Goal: Find specific page/section: Find specific page/section

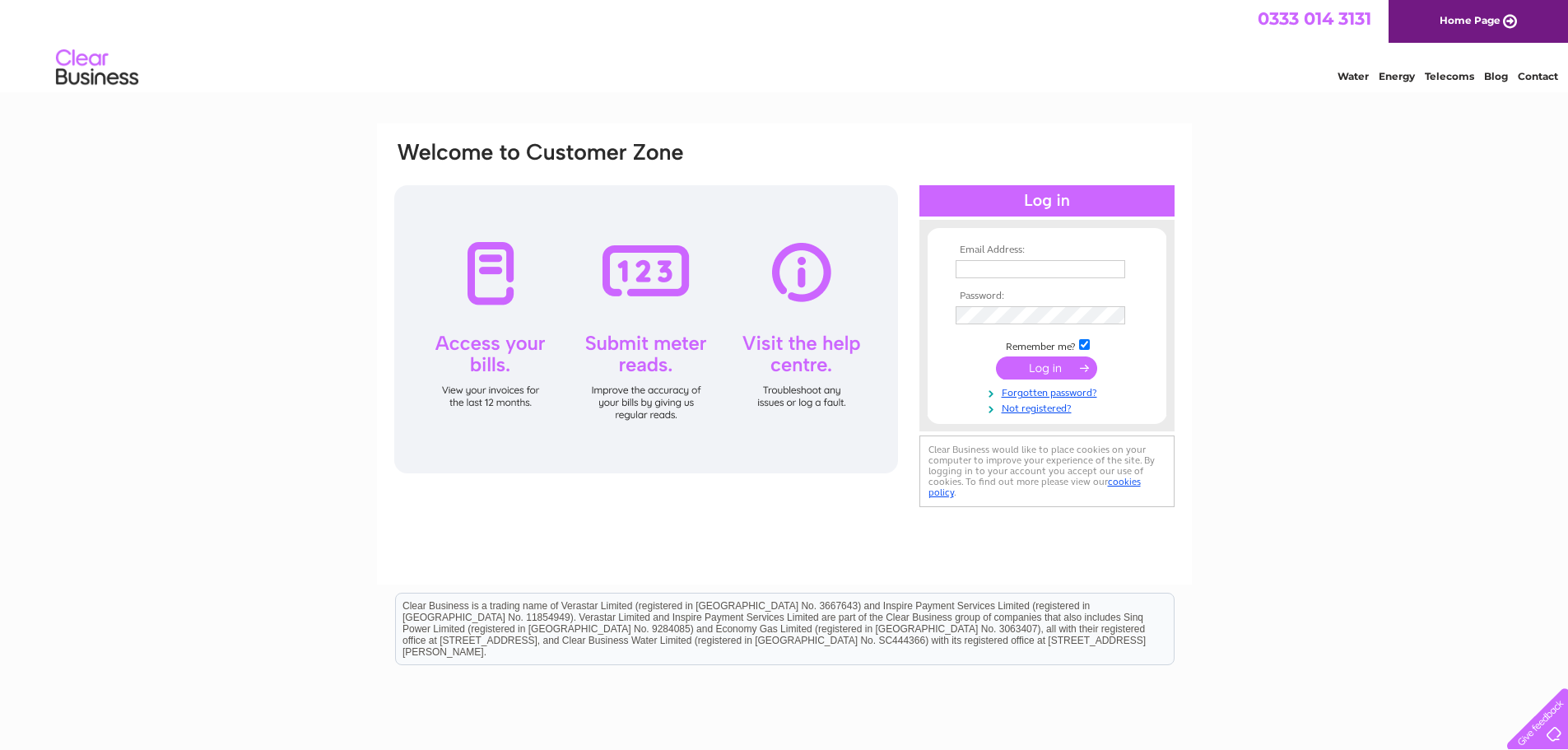
type input "fairpest@gmail.com"
click at [1045, 362] on input "submit" at bounding box center [1046, 367] width 101 height 23
click at [1044, 361] on input "submit" at bounding box center [1046, 367] width 101 height 23
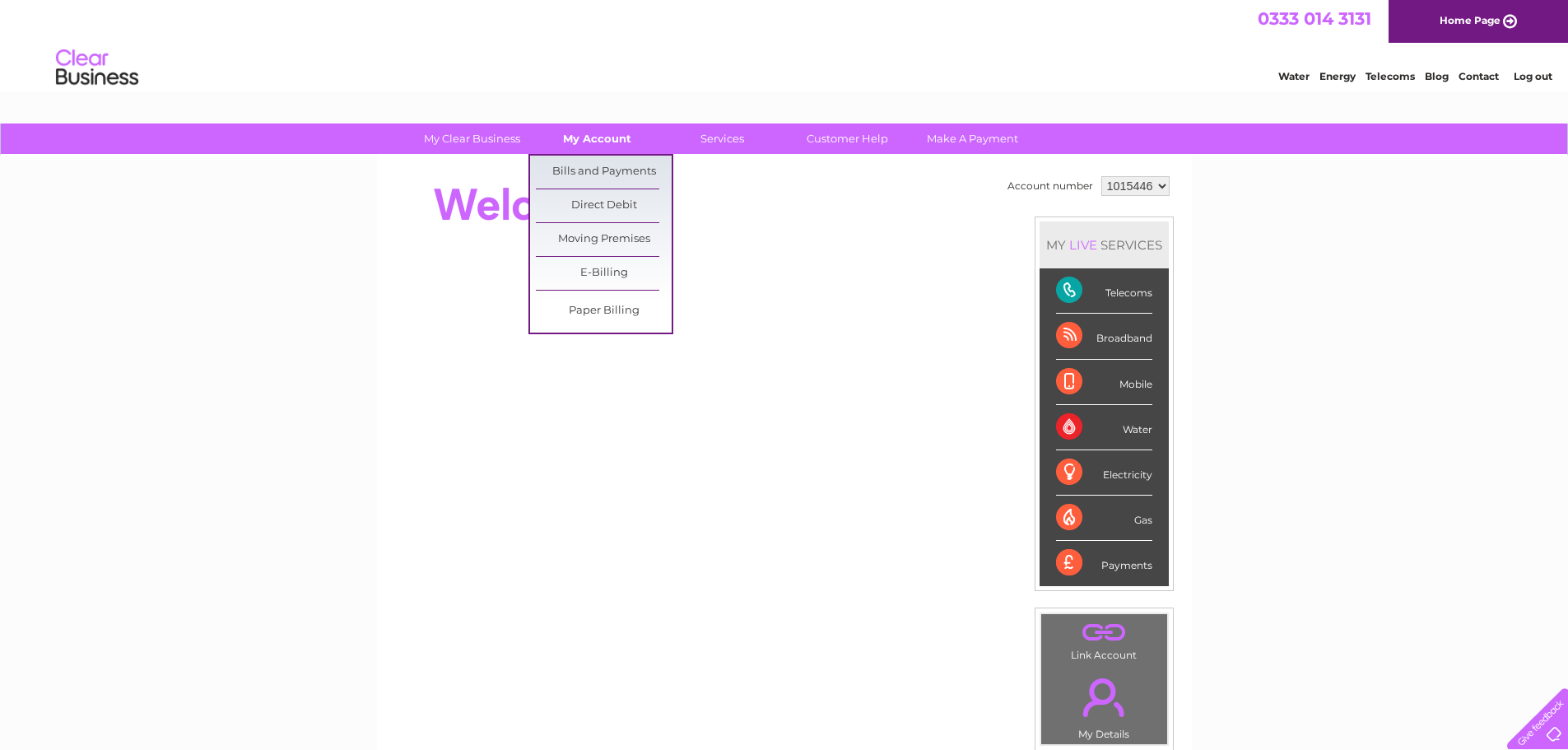
click at [590, 134] on link "My Account" at bounding box center [597, 138] width 136 height 30
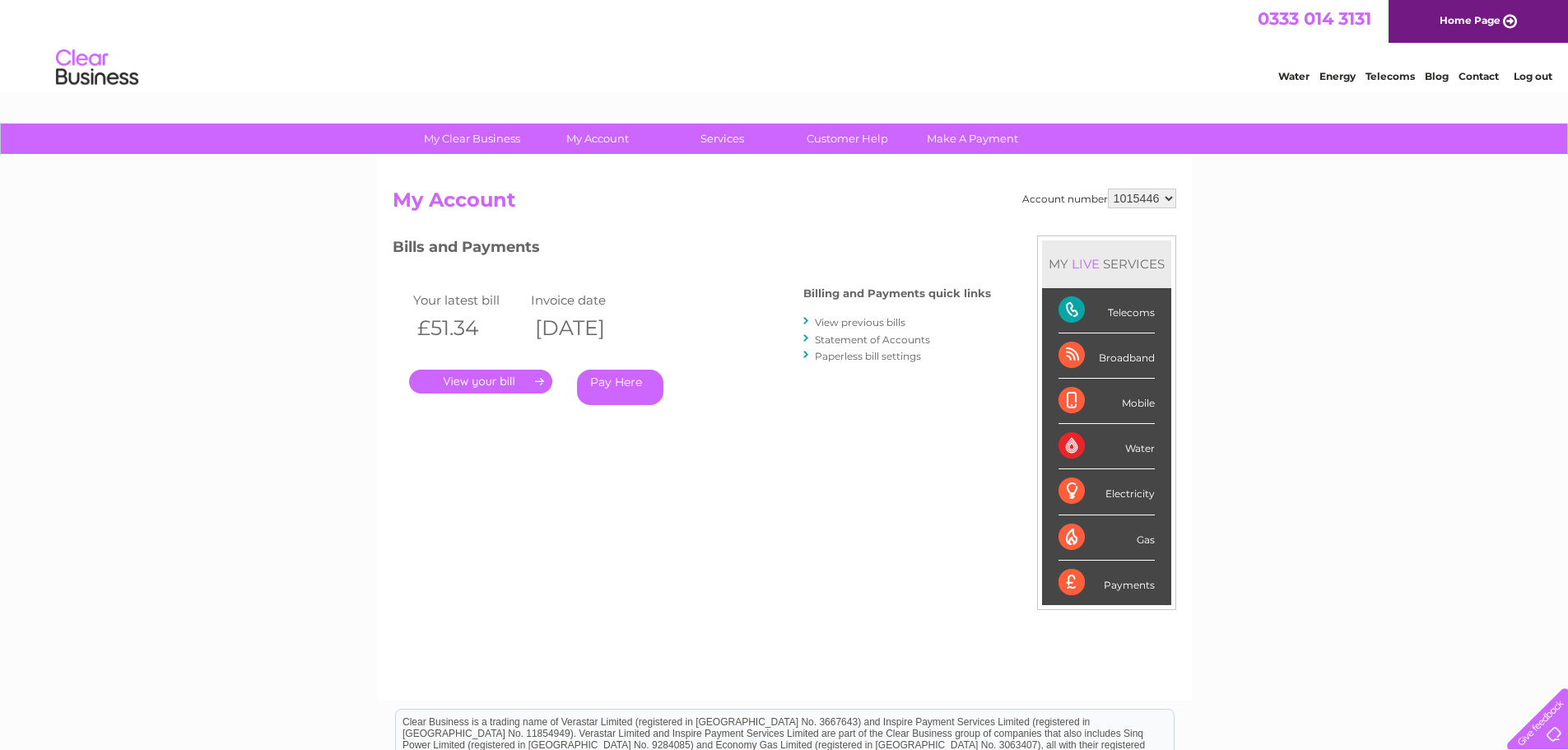
click at [470, 379] on link "." at bounding box center [480, 382] width 143 height 24
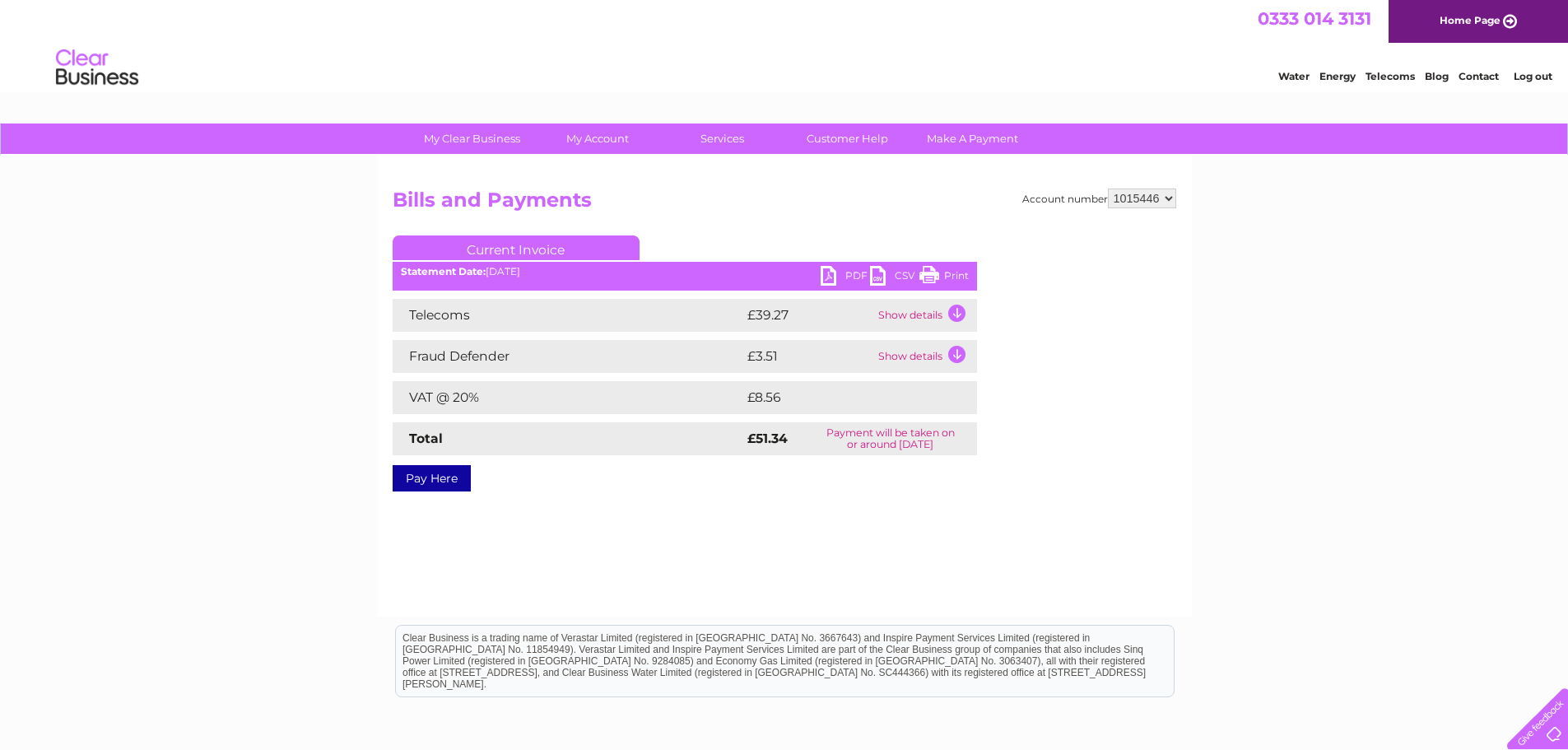
drag, startPoint x: 949, startPoint y: 274, endPoint x: 1214, endPoint y: 27, distance: 362.3
click at [949, 274] on link "Print" at bounding box center [944, 278] width 49 height 24
